Goal: Task Accomplishment & Management: Use online tool/utility

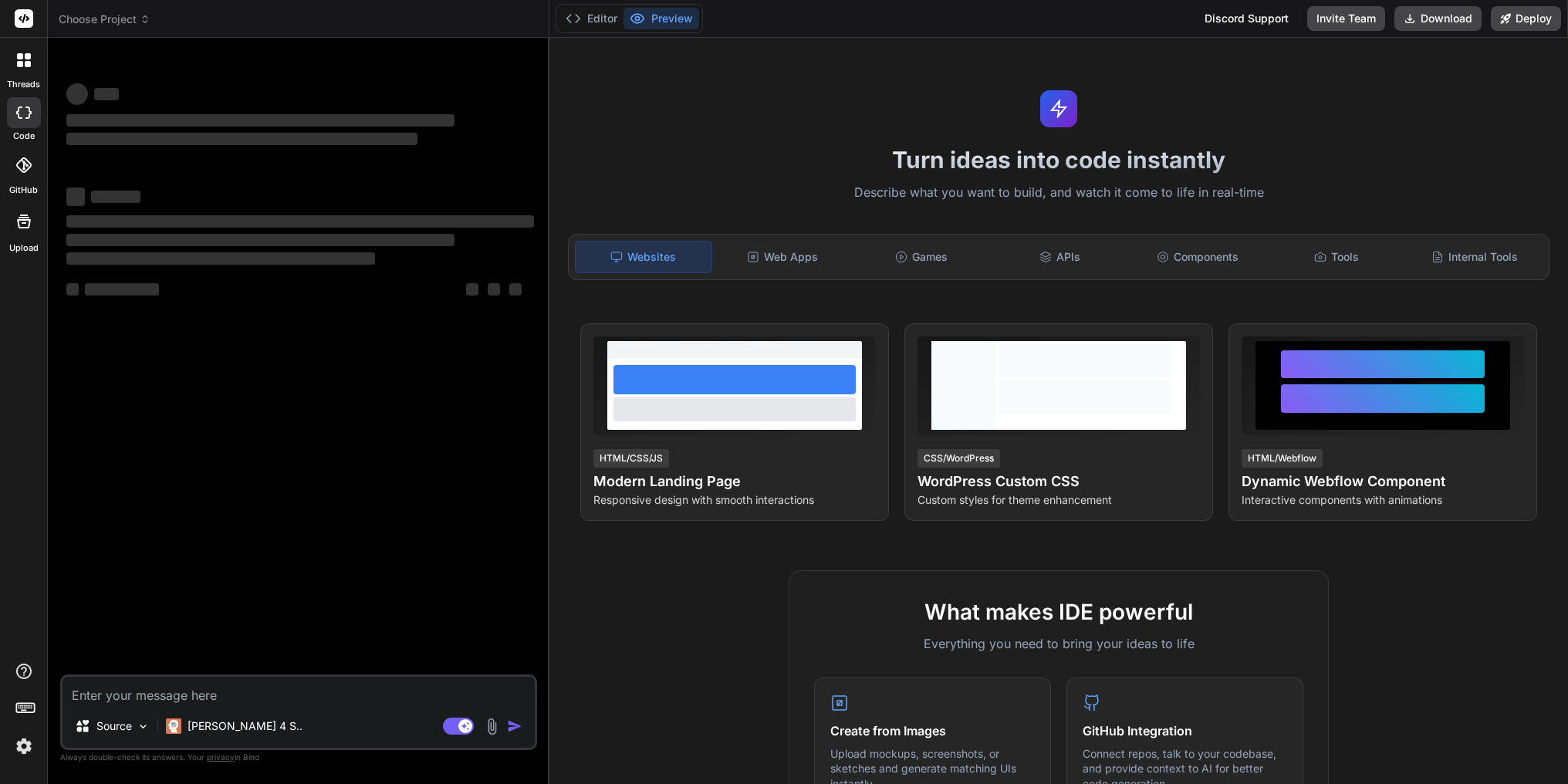
click at [142, 25] on span "Choose Project" at bounding box center [105, 19] width 92 height 15
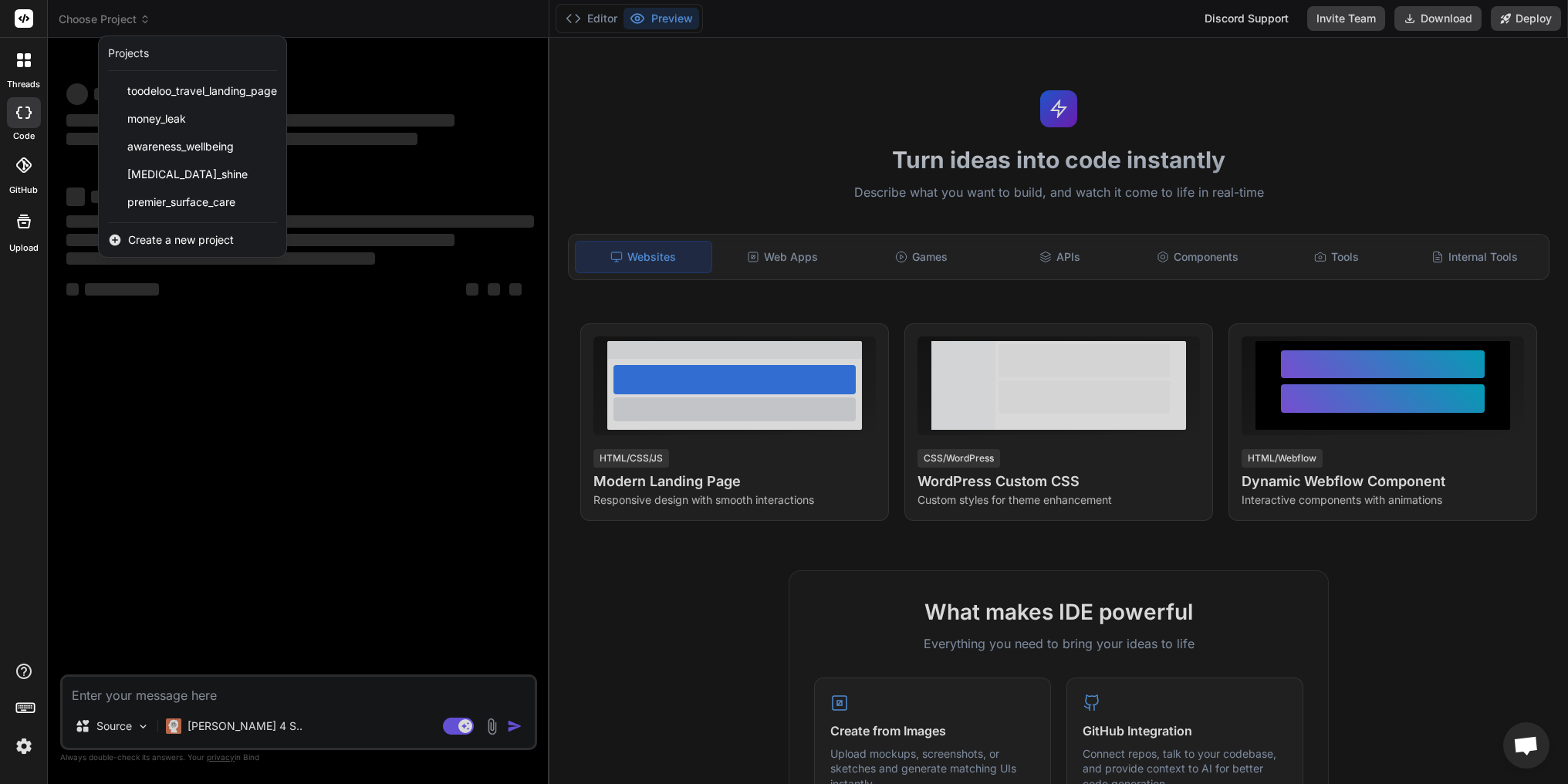
click at [142, 25] on div at bounding box center [784, 392] width 1568 height 784
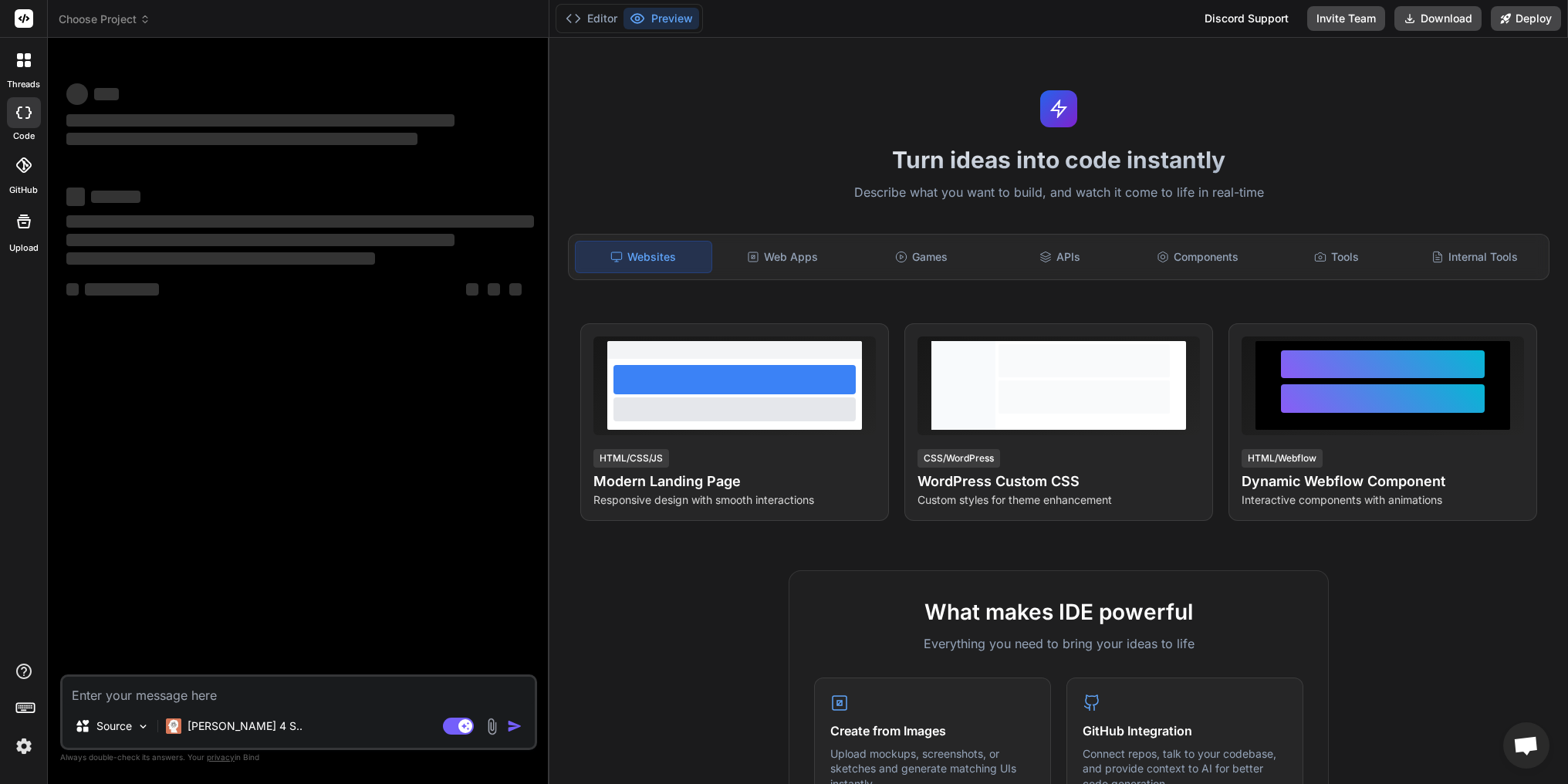
click at [142, 25] on span "Choose Project" at bounding box center [105, 19] width 92 height 15
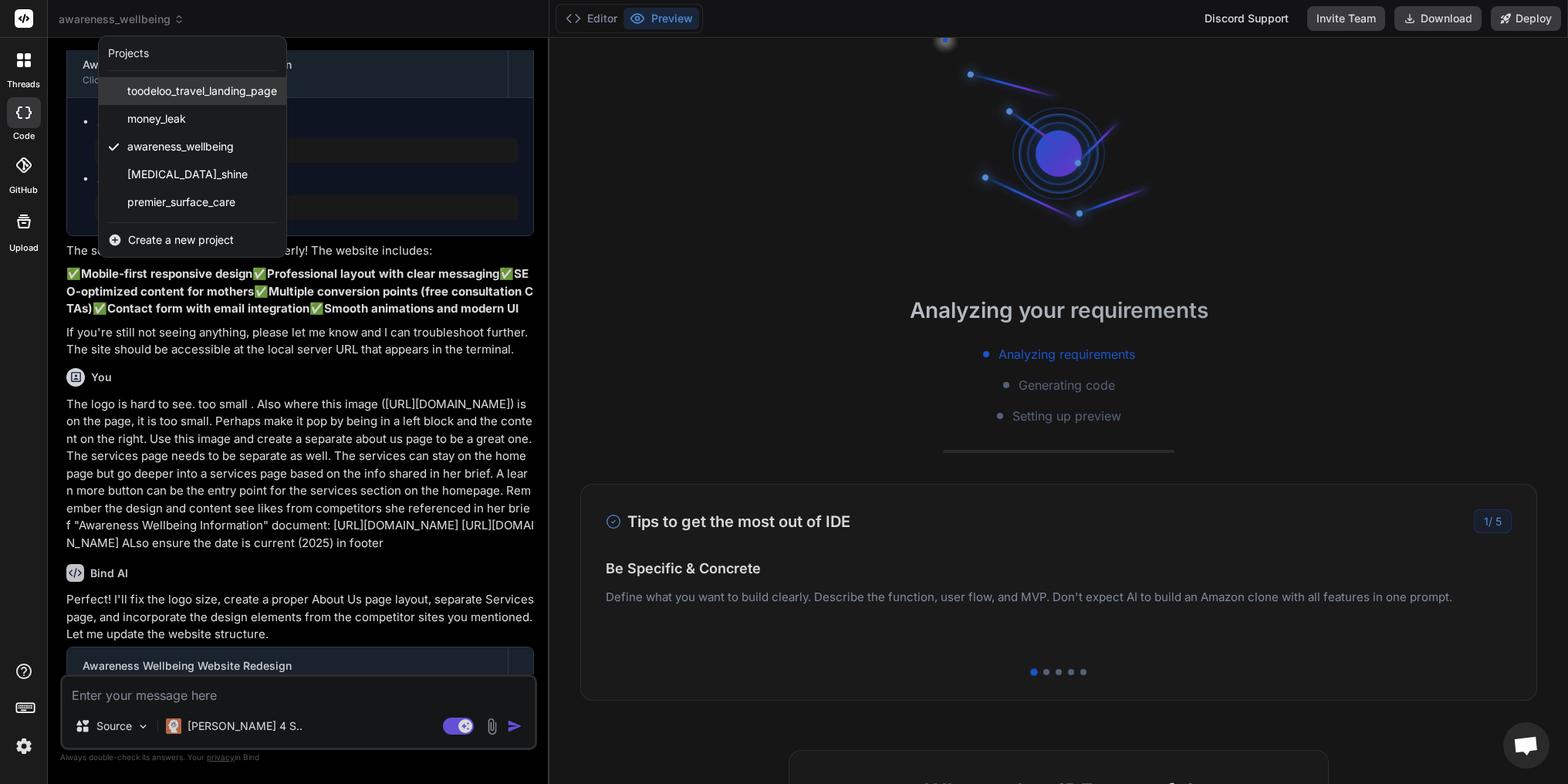
scroll to position [1903, 0]
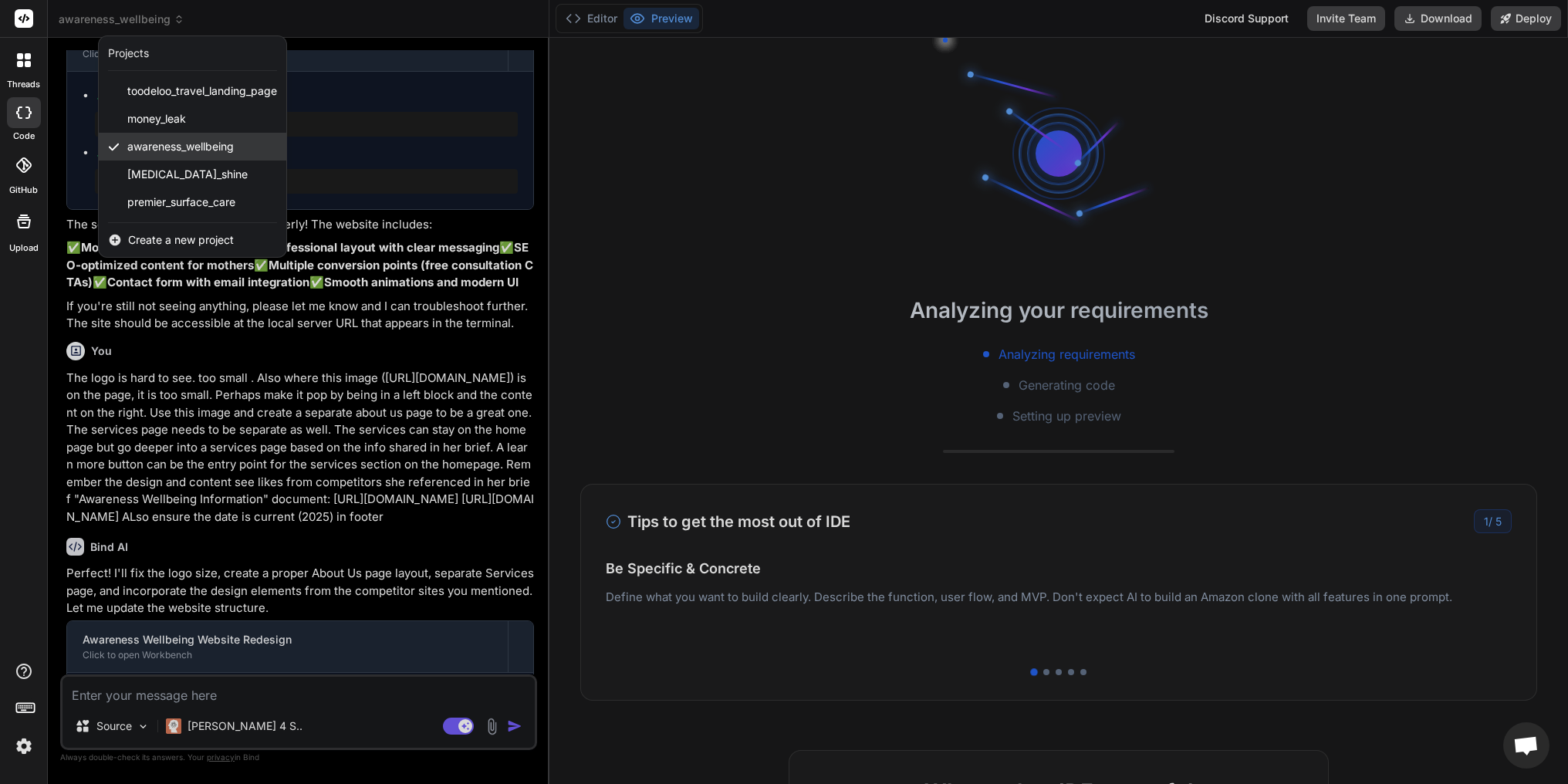
click at [193, 147] on span "awareness_wellbeing" at bounding box center [180, 147] width 106 height 15
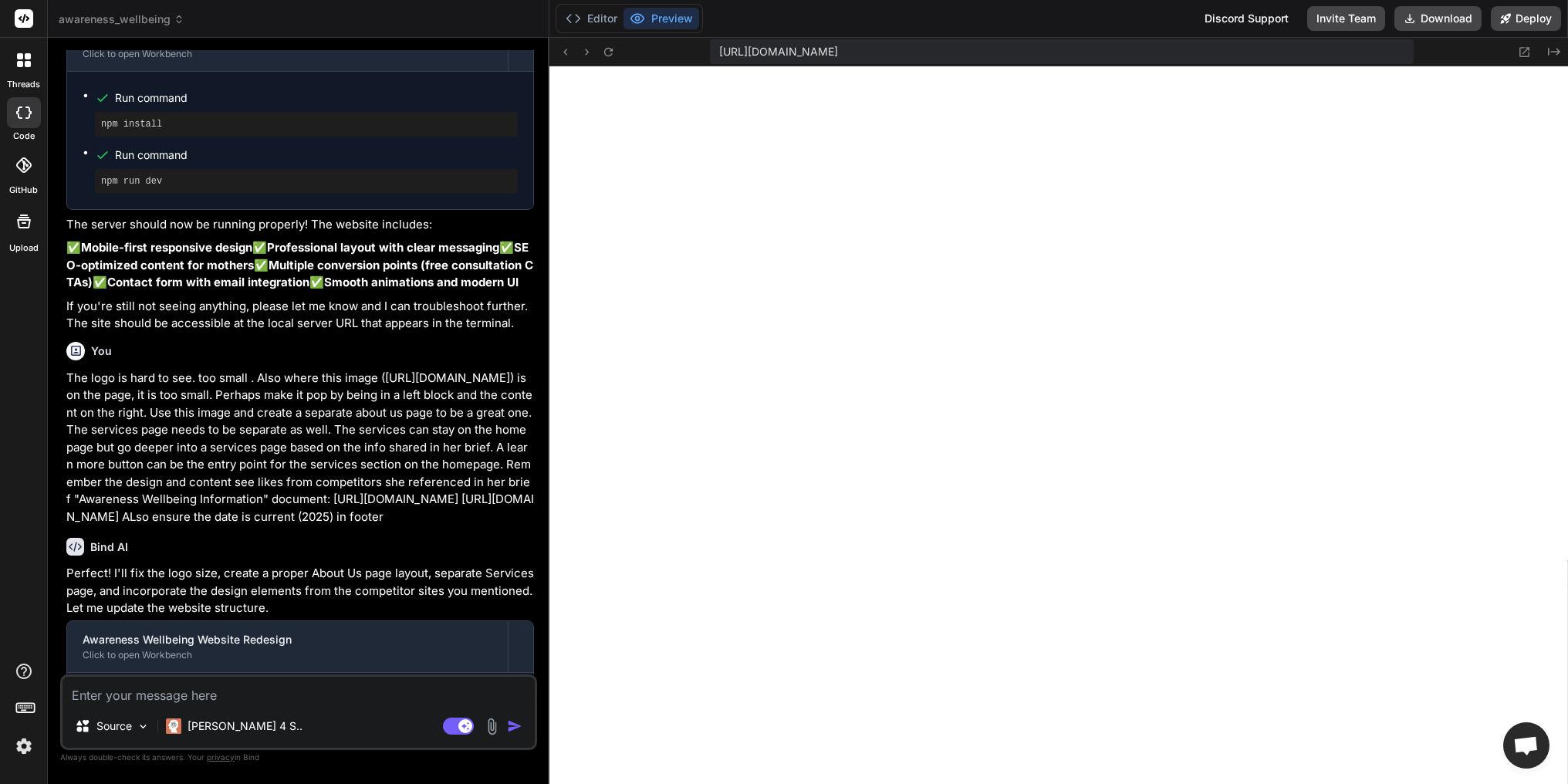
scroll to position [513, 0]
type textarea "x"
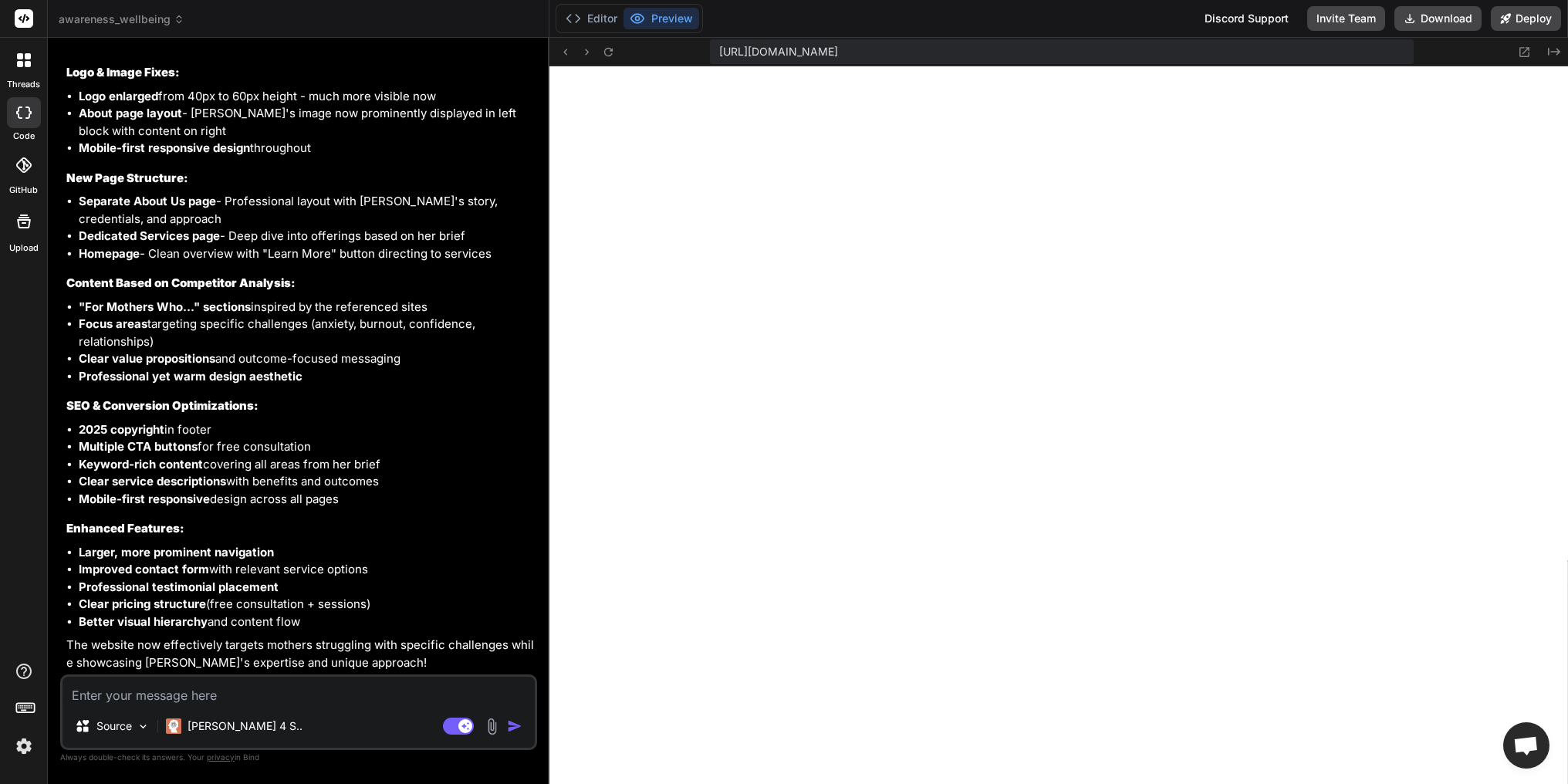
scroll to position [2884, 0]
drag, startPoint x: 339, startPoint y: 701, endPoint x: 353, endPoint y: 689, distance: 18.4
click at [352, 689] on textarea at bounding box center [299, 690] width 473 height 28
type textarea "c"
type textarea "x"
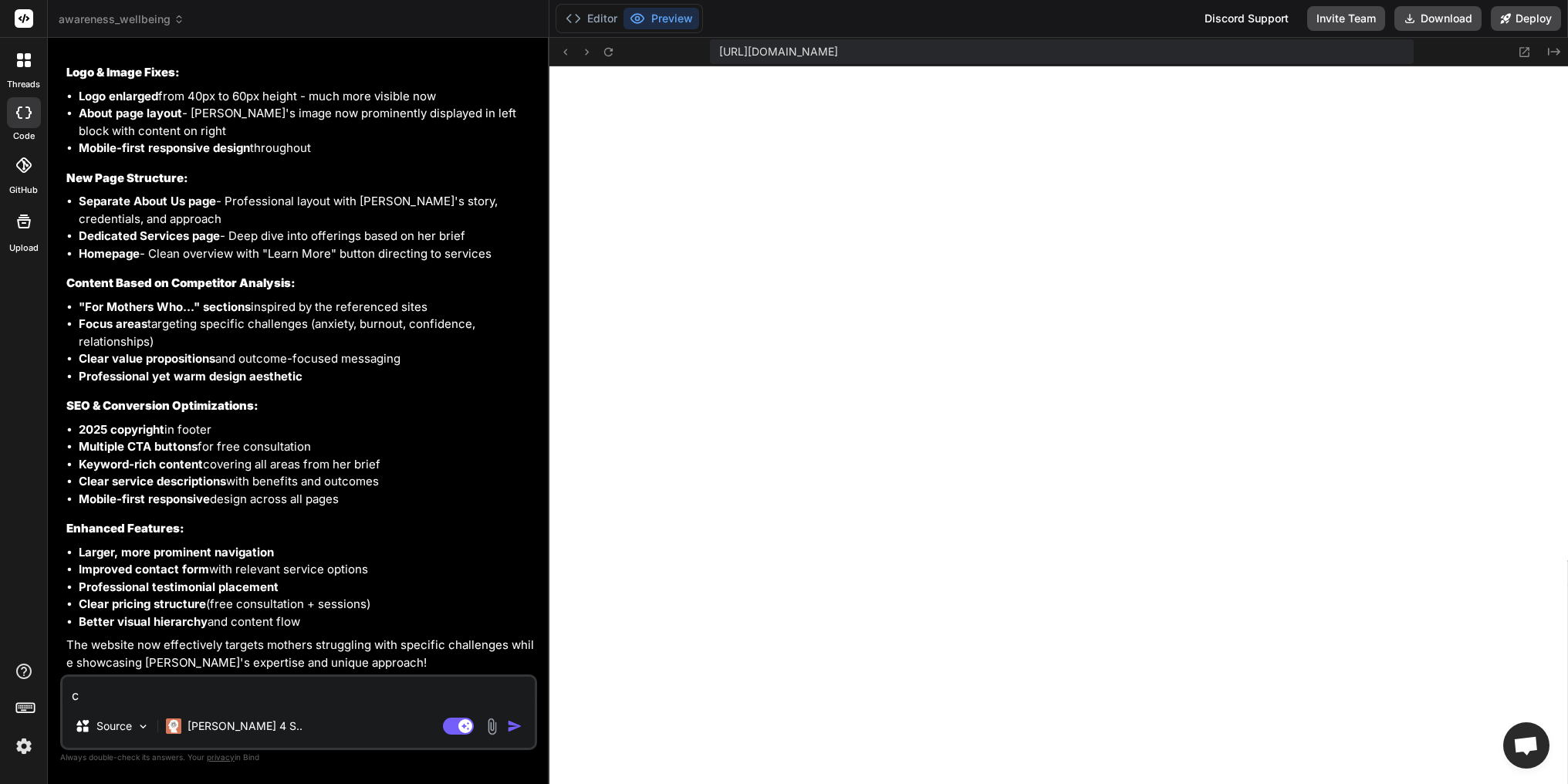
type textarea "ch"
type textarea "x"
type textarea "cha"
type textarea "x"
type textarea "chan"
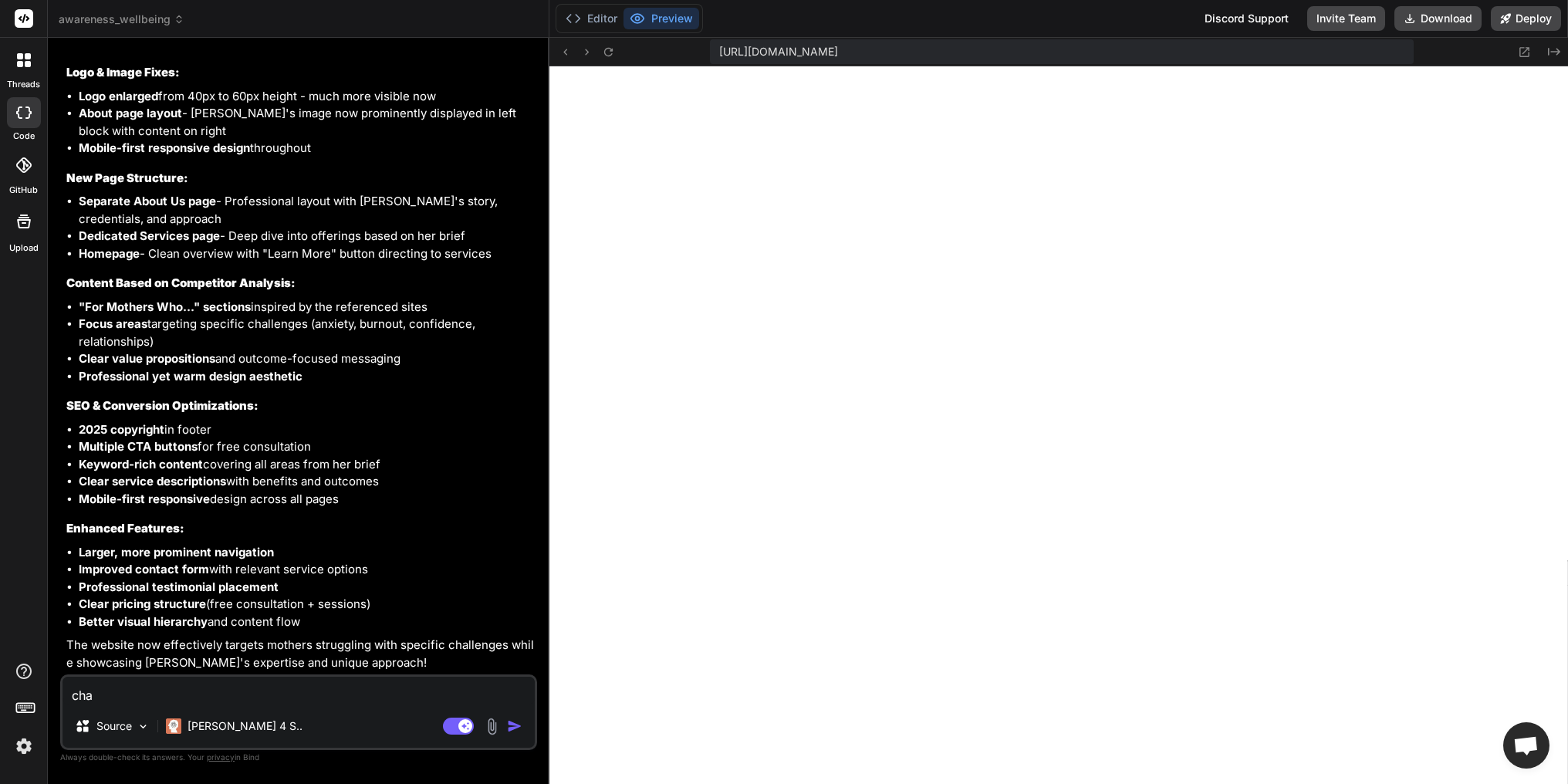
type textarea "x"
type textarea "[PERSON_NAME]"
type textarea "x"
type textarea "change"
type textarea "x"
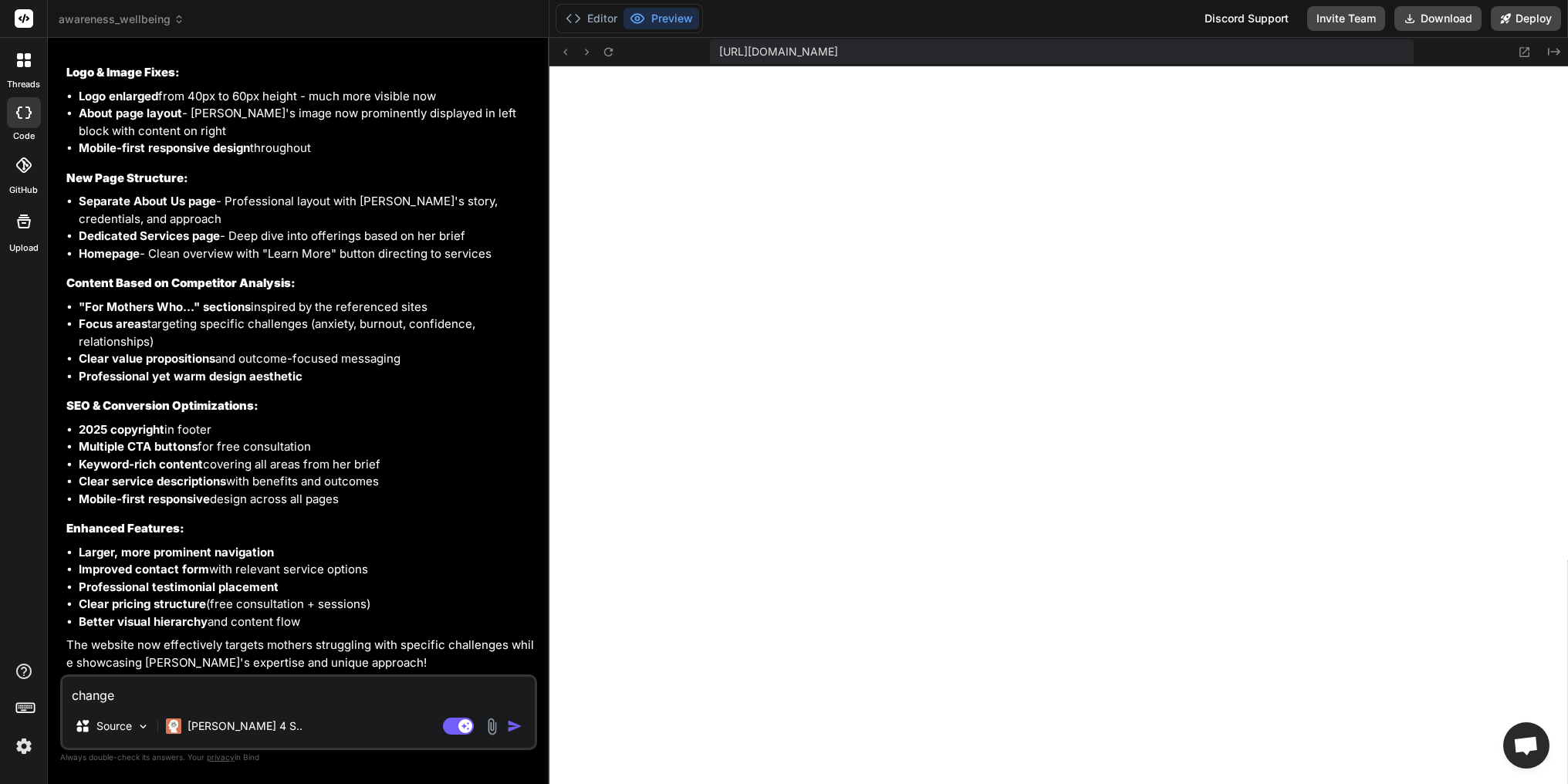
type textarea "change"
type textarea "x"
paste textarea "'good listening' to 'deep listening'?"
type textarea "change 'good listening' to 'deep listening'?"
type textarea "x"
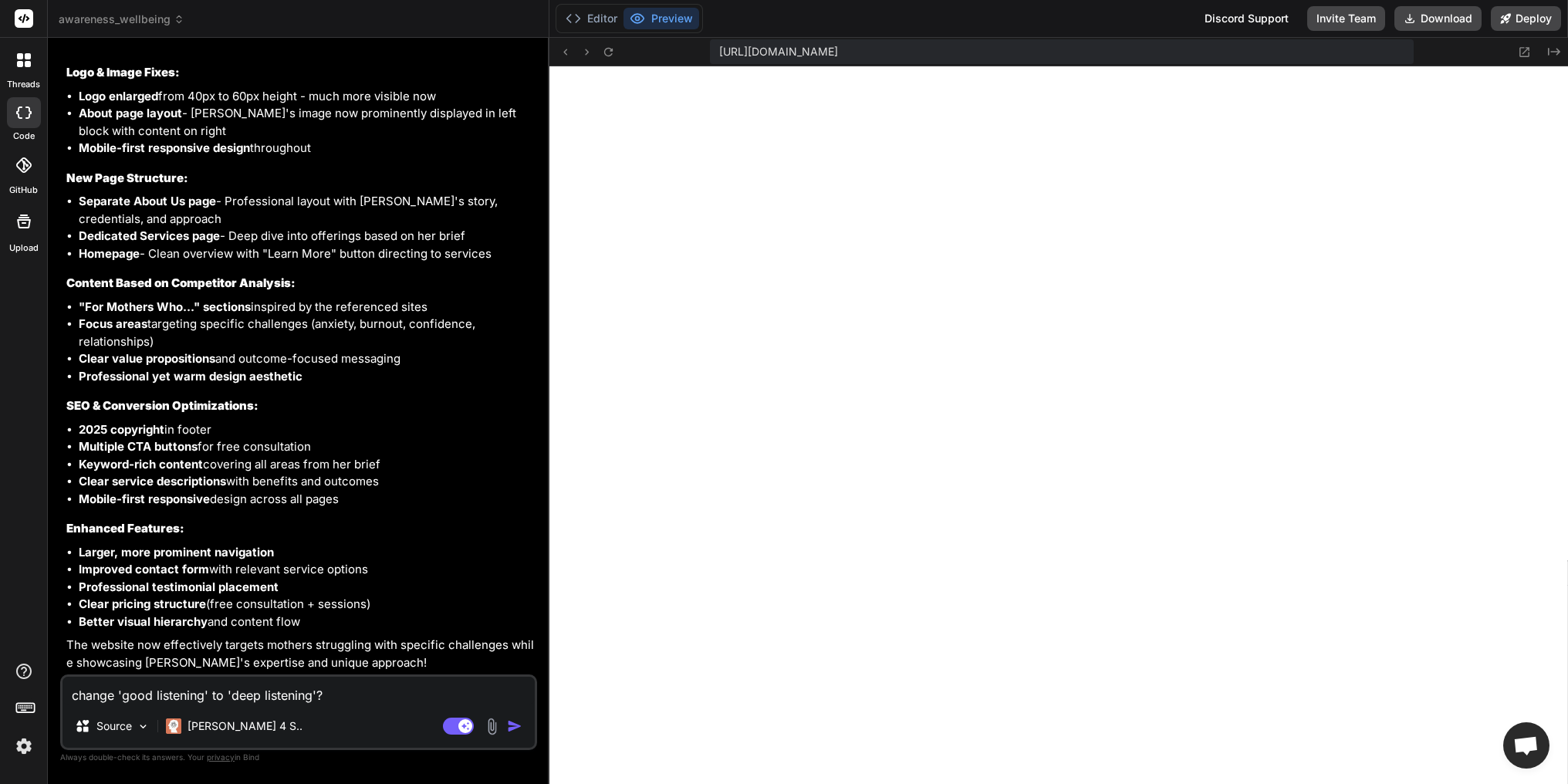
type textarea "change 'good listening' to 'deep listening'?"
